Goal: Use online tool/utility: Utilize a website feature to perform a specific function

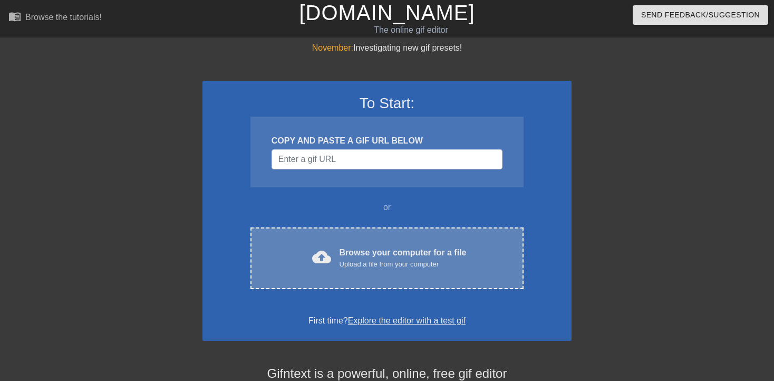
click at [358, 238] on div "cloud_upload Browse your computer for a file Upload a file from your computer C…" at bounding box center [387, 258] width 273 height 62
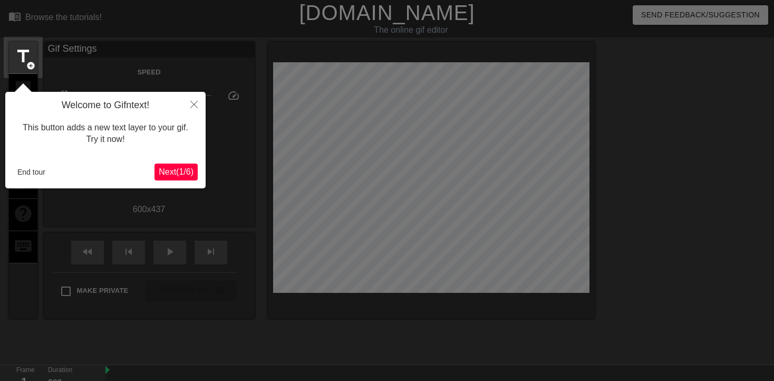
scroll to position [25, 0]
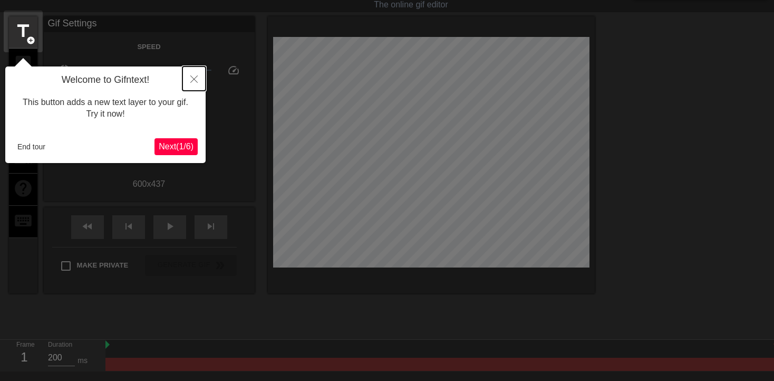
click at [195, 80] on icon "Close" at bounding box center [193, 78] width 7 height 7
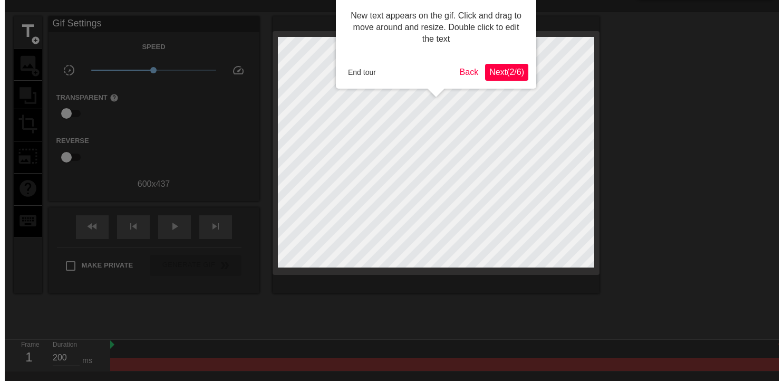
scroll to position [0, 0]
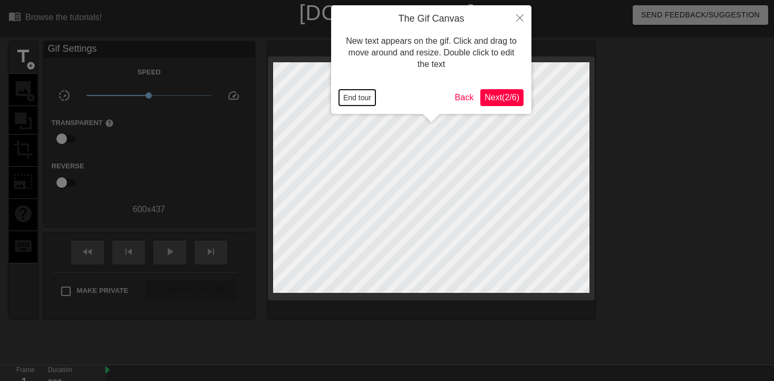
click at [343, 97] on button "End tour" at bounding box center [357, 98] width 36 height 16
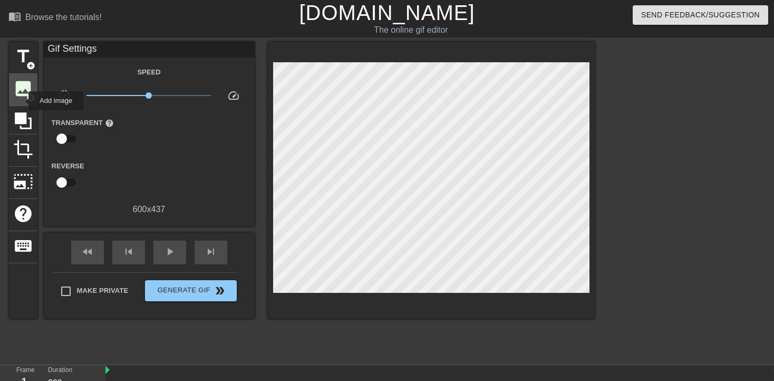
click at [17, 96] on span "image" at bounding box center [23, 89] width 20 height 20
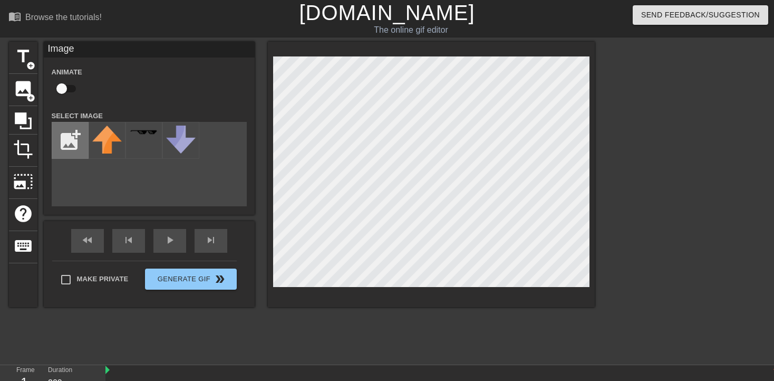
click at [82, 151] on input "file" at bounding box center [70, 140] width 36 height 36
type input "C:\fakepath\images.jpg"
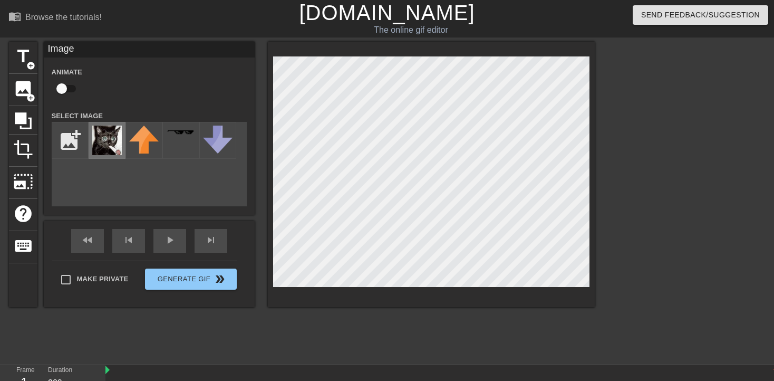
click at [107, 140] on img at bounding box center [107, 141] width 30 height 30
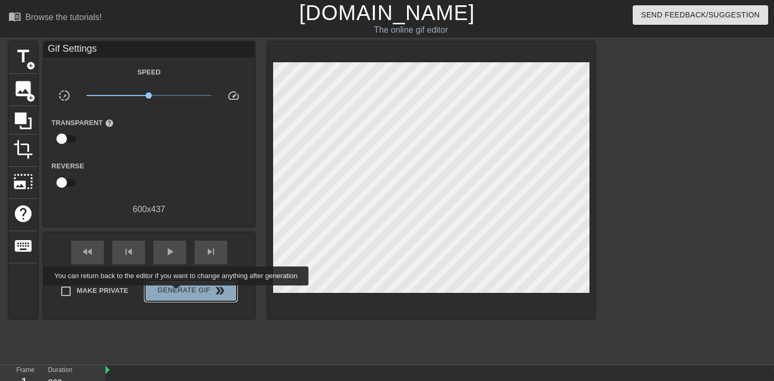
click at [177, 293] on span "Generate Gif double_arrow" at bounding box center [190, 290] width 83 height 13
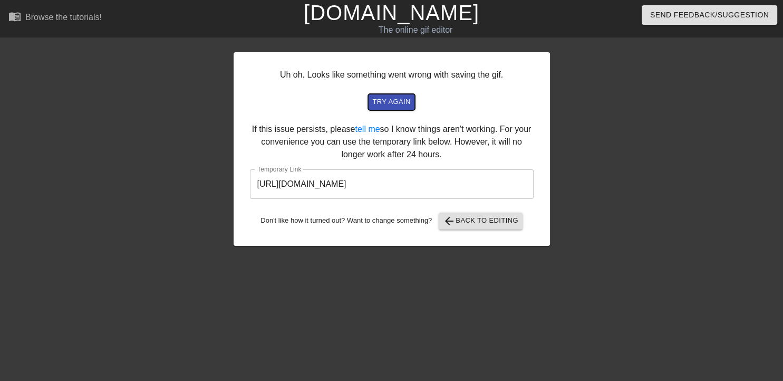
click at [392, 100] on span "try again" at bounding box center [391, 102] width 38 height 12
click at [403, 105] on span "try again" at bounding box center [391, 102] width 38 height 12
